Goal: Task Accomplishment & Management: Manage account settings

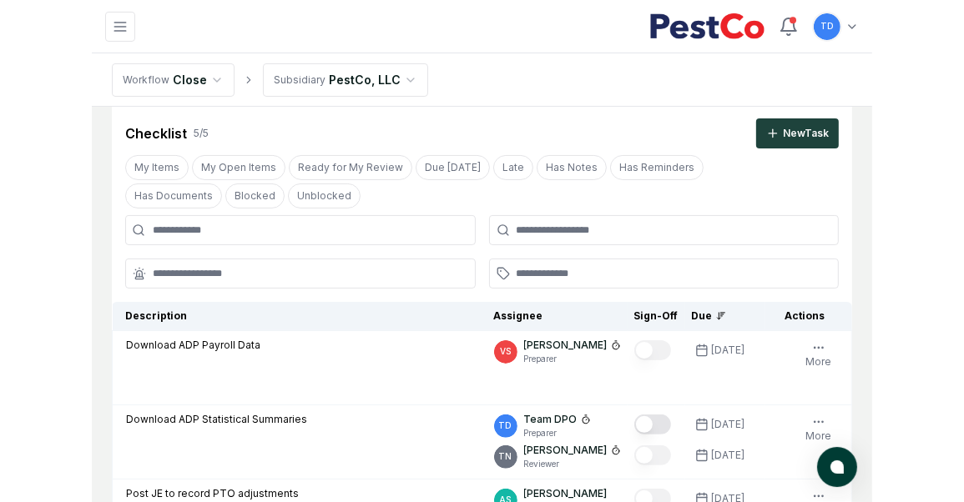
scroll to position [97, 0]
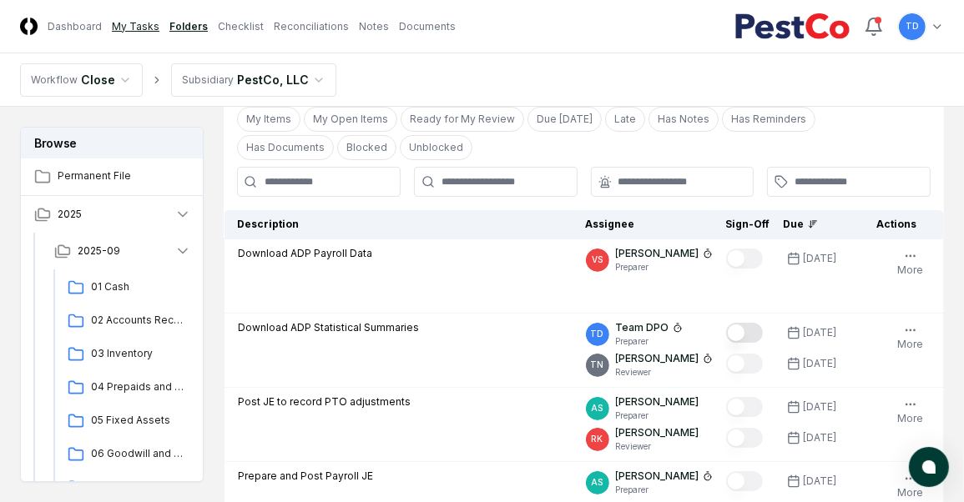
click at [120, 27] on link "My Tasks" at bounding box center [136, 26] width 48 height 15
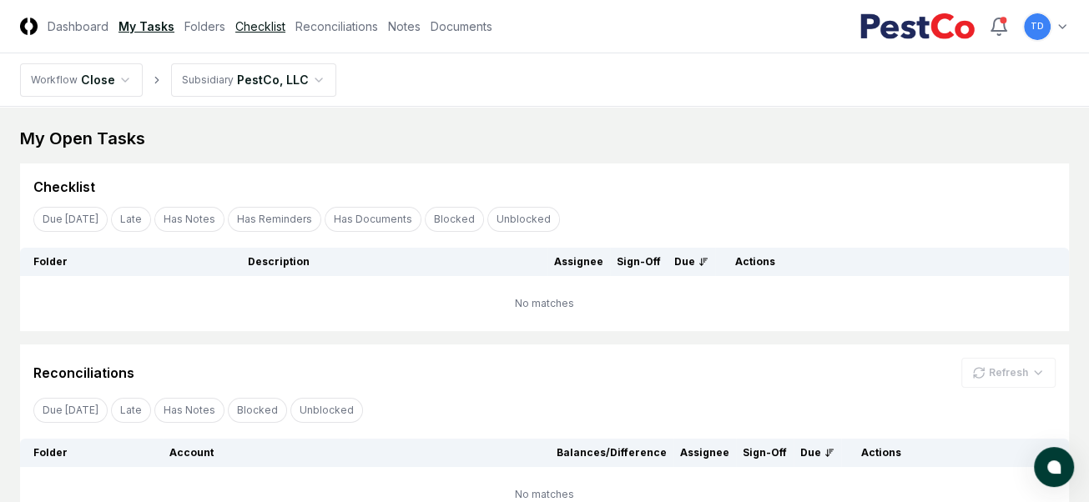
click at [269, 25] on link "Checklist" at bounding box center [260, 27] width 50 height 18
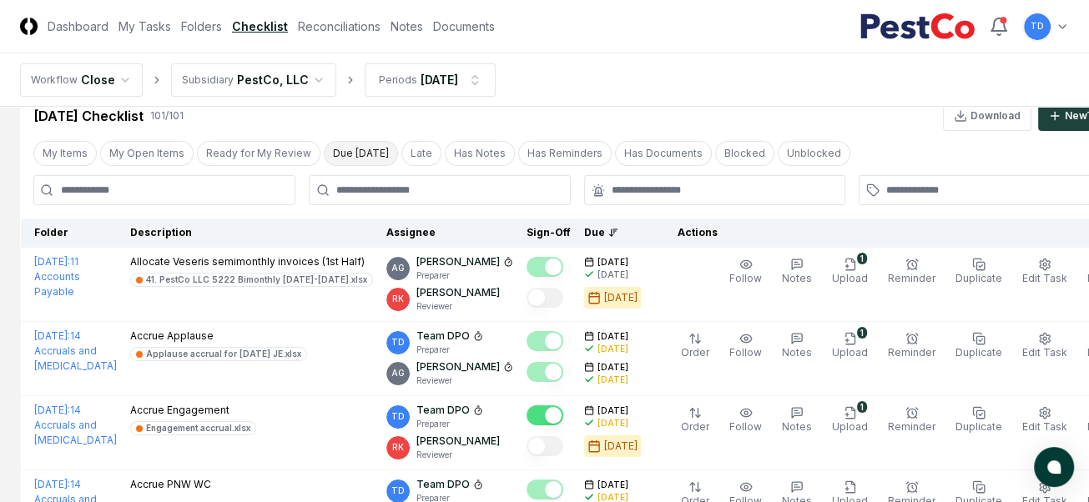
scroll to position [43, 0]
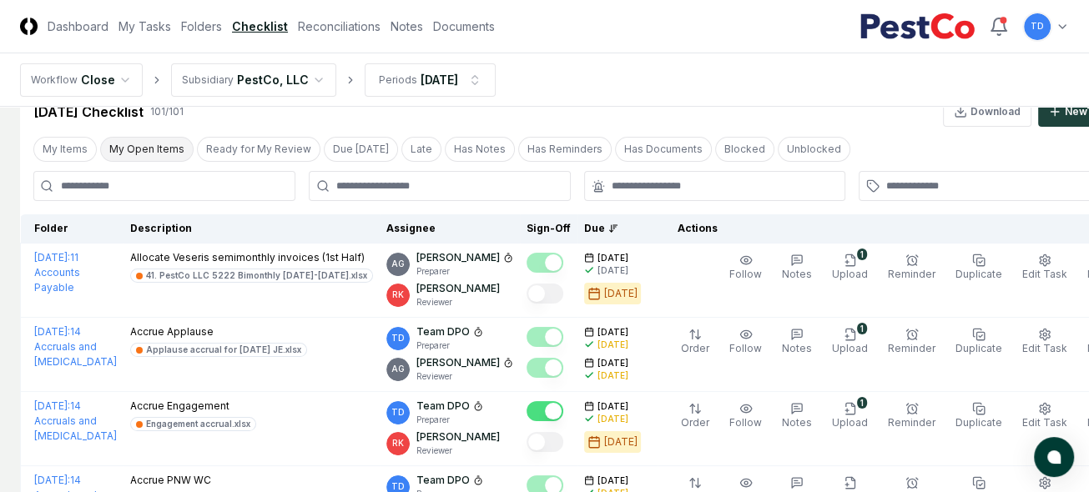
click at [156, 145] on button "My Open Items" at bounding box center [146, 149] width 93 height 25
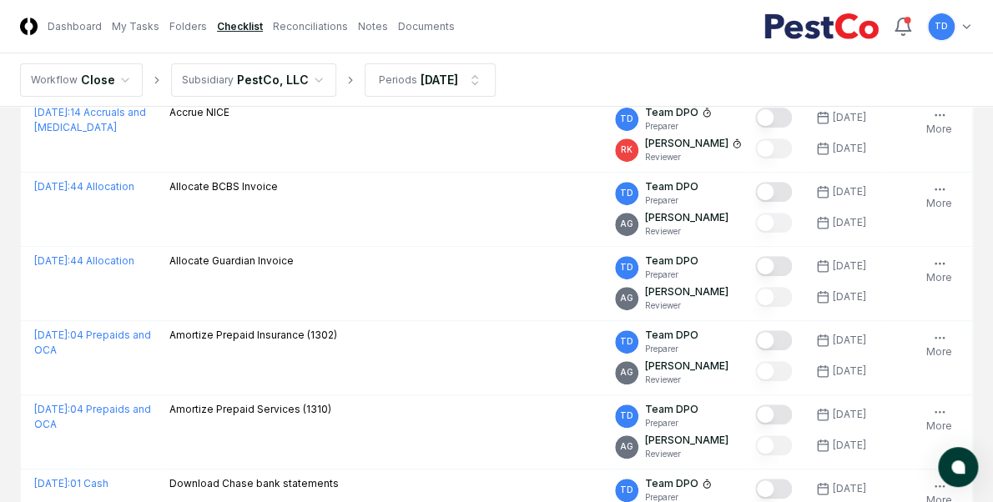
scroll to position [198, 0]
